Goal: Task Accomplishment & Management: Manage account settings

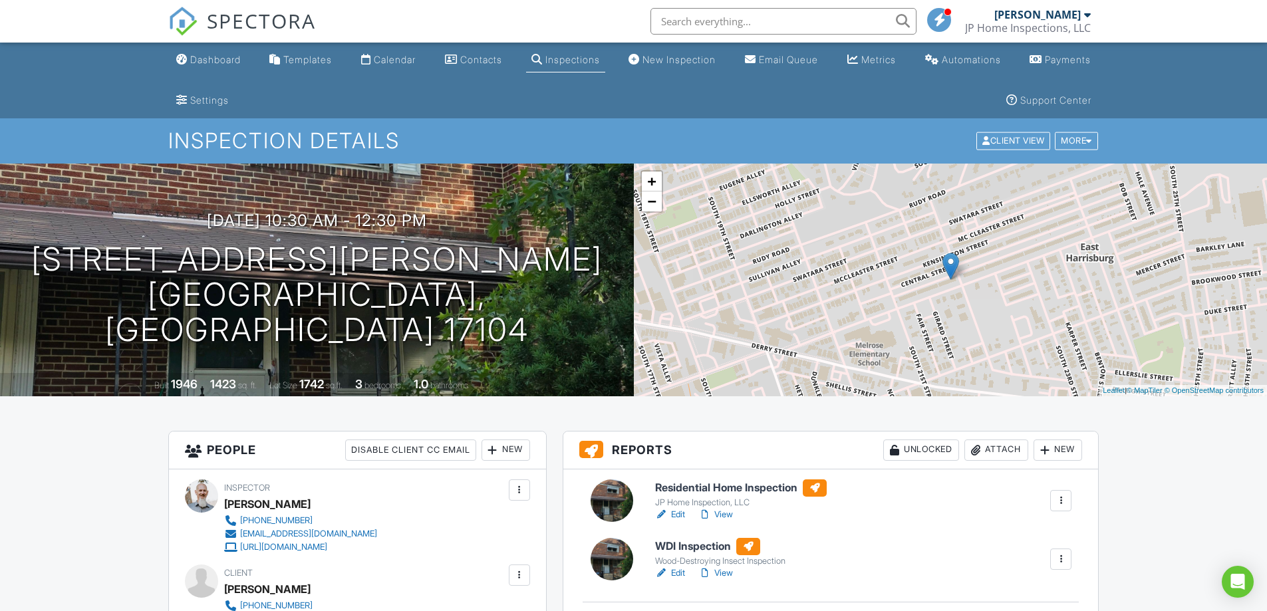
click at [701, 545] on h6 "WDI Inspection" at bounding box center [720, 546] width 130 height 17
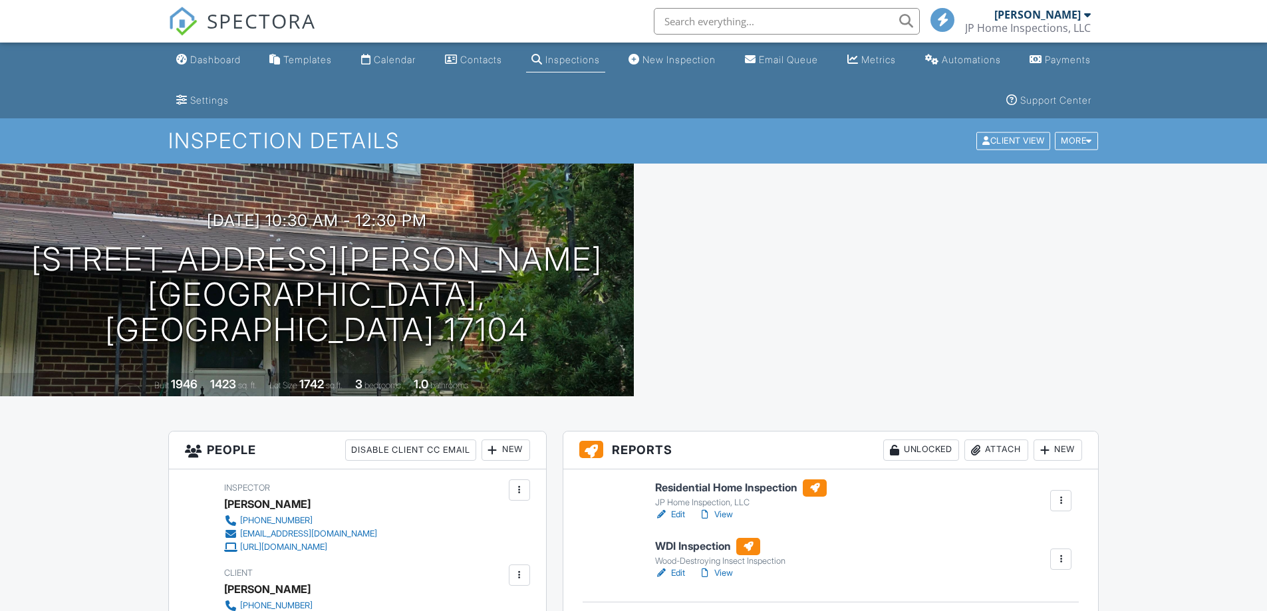
click at [766, 489] on h6 "Residential Home Inspection" at bounding box center [741, 487] width 172 height 17
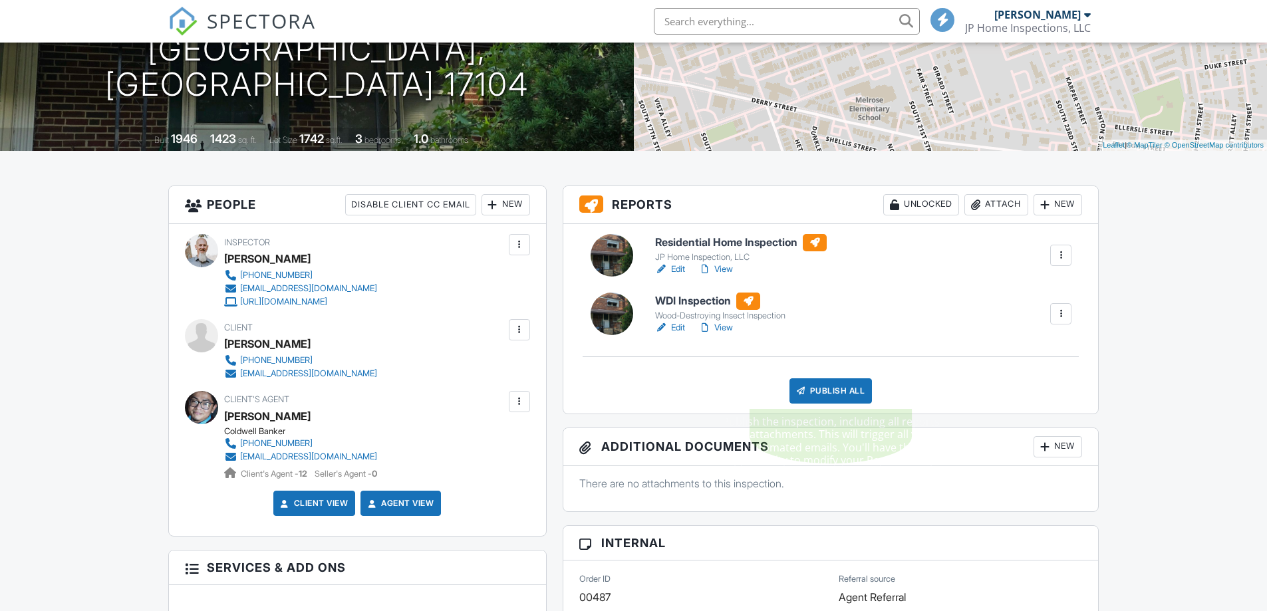
click at [808, 392] on div "Publish All" at bounding box center [830, 390] width 83 height 25
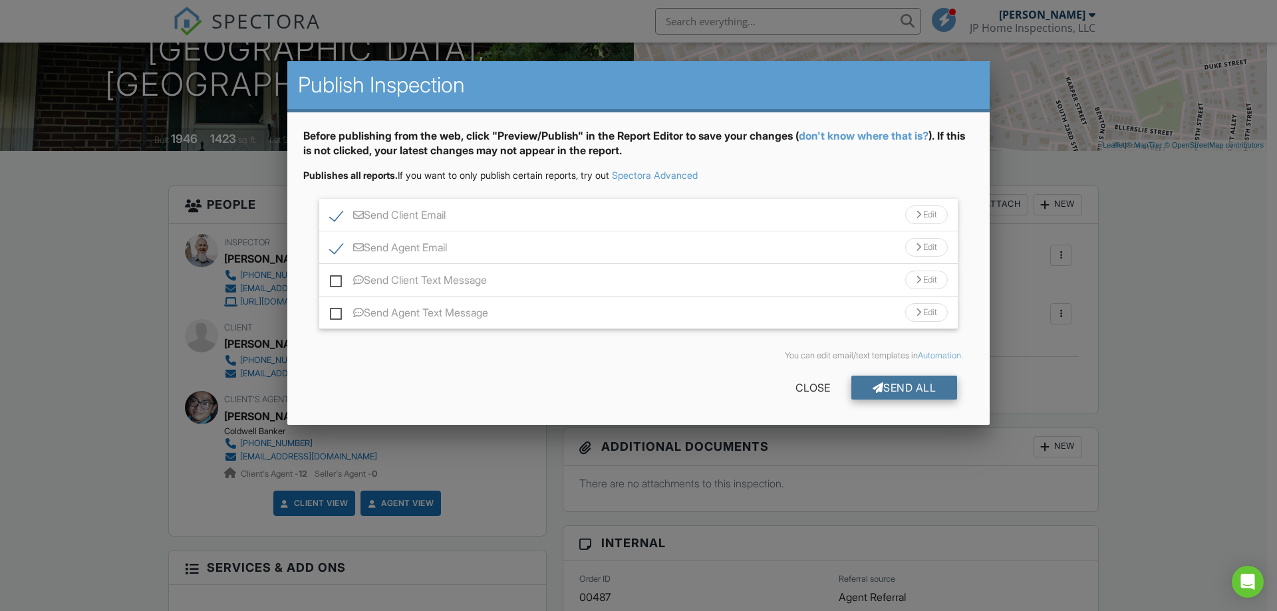
click at [884, 386] on div "Send All" at bounding box center [904, 388] width 106 height 24
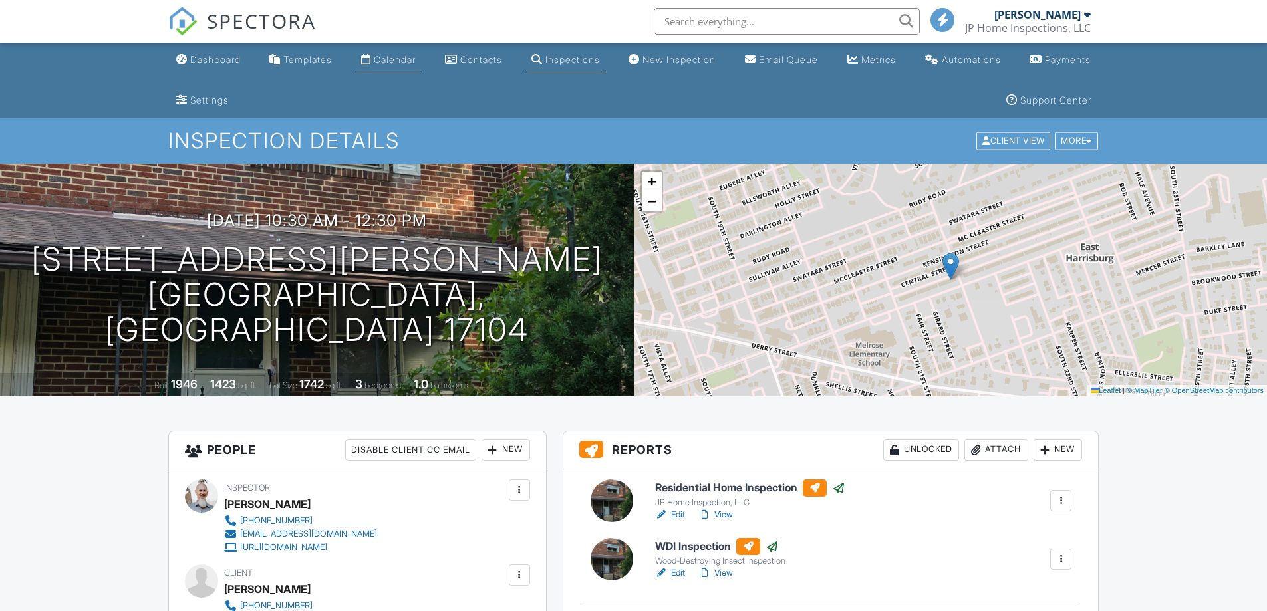
click at [395, 55] on div "Calendar" at bounding box center [395, 59] width 42 height 11
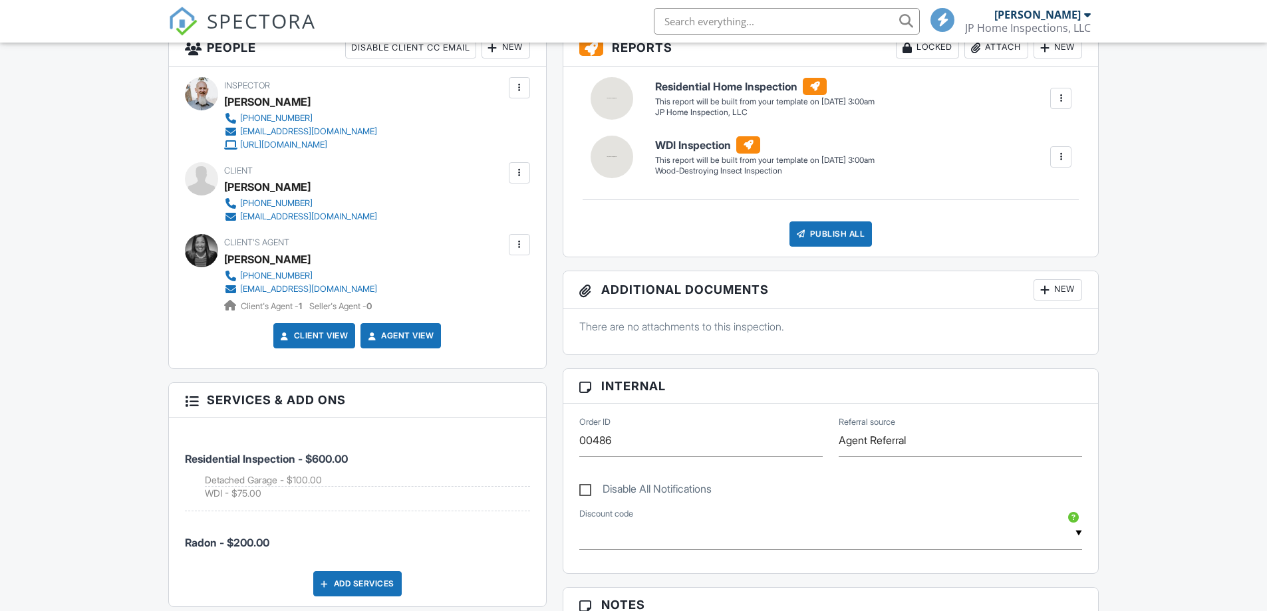
scroll to position [453, 0]
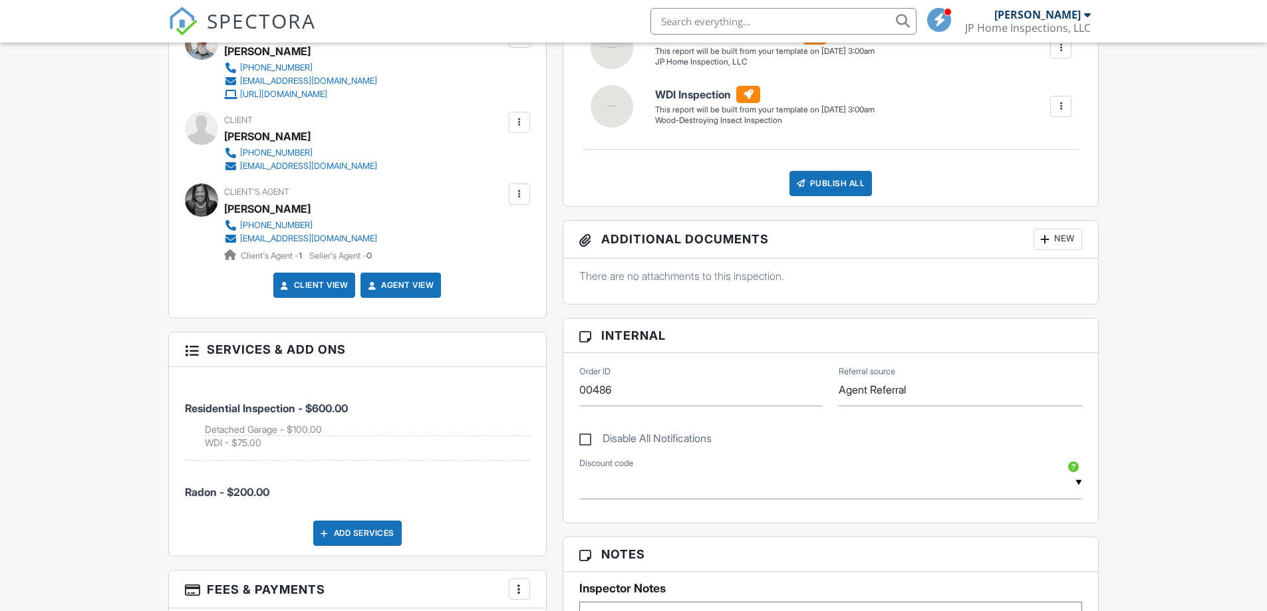
click at [1266, 273] on html "SPECTORA [PERSON_NAME] JP Home Inspections, LLC Role: Inspector Change Role Das…" at bounding box center [633, 523] width 1267 height 1952
